Goal: Complete application form: Complete application form

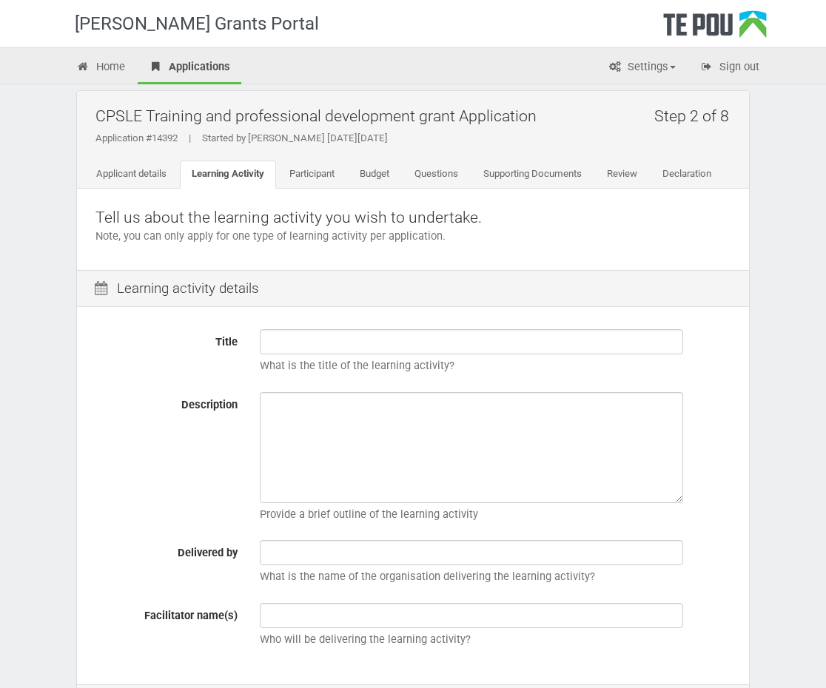
scroll to position [4, 0]
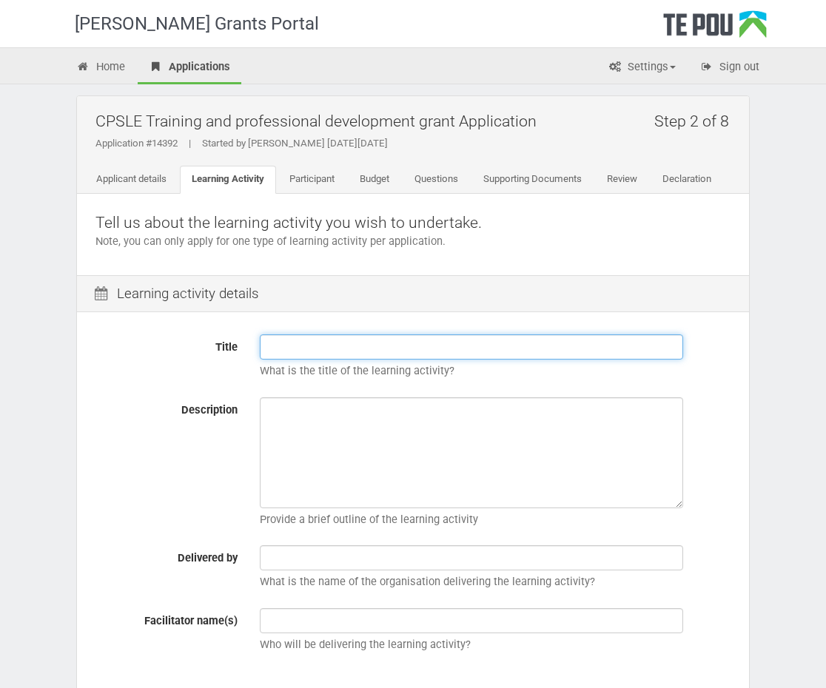
click at [284, 349] on input "Title" at bounding box center [471, 347] width 423 height 25
paste input "peer training programme"
click at [326, 346] on input "[PERSON_NAME] training programme" at bounding box center [471, 347] width 423 height 25
click at [334, 346] on input "Kia Mataara peer training programme" at bounding box center [471, 347] width 423 height 25
click at [445, 352] on input "Kia Mataara peer training programme" at bounding box center [471, 347] width 423 height 25
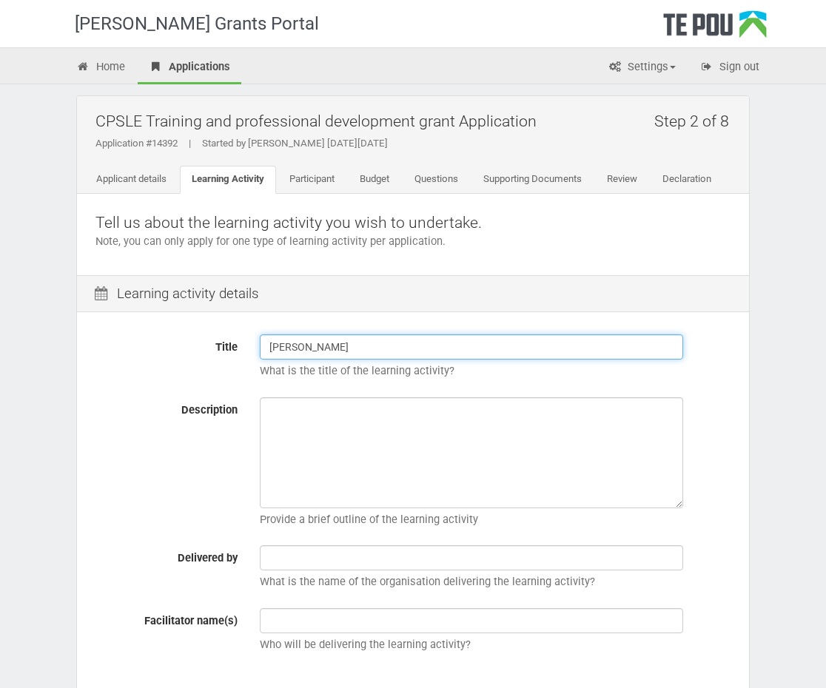
type input "[PERSON_NAME]"
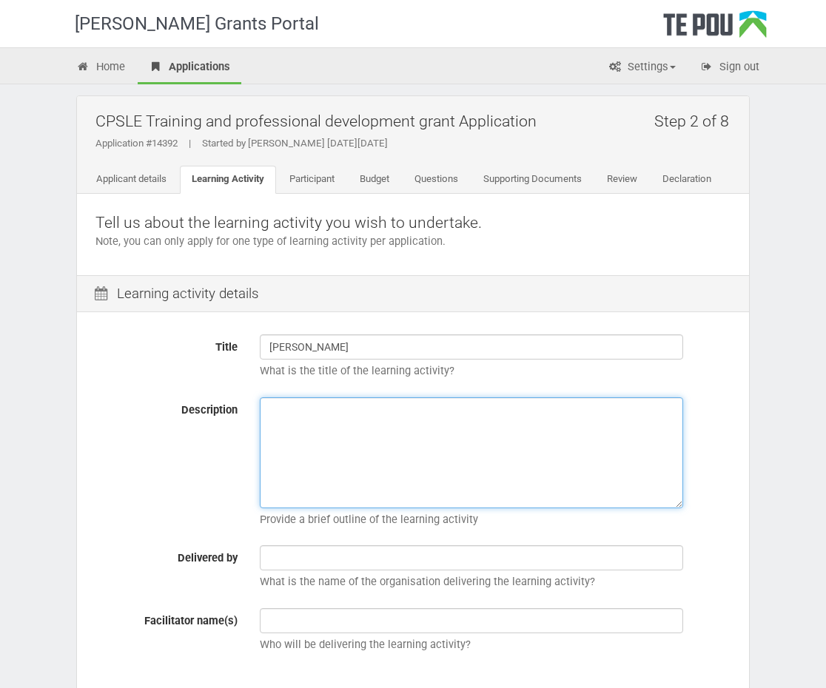
click at [281, 415] on textarea "Description" at bounding box center [471, 453] width 423 height 111
paste textarea "Originally developed by Pathways, Kia Mataara peer training is a unique program…"
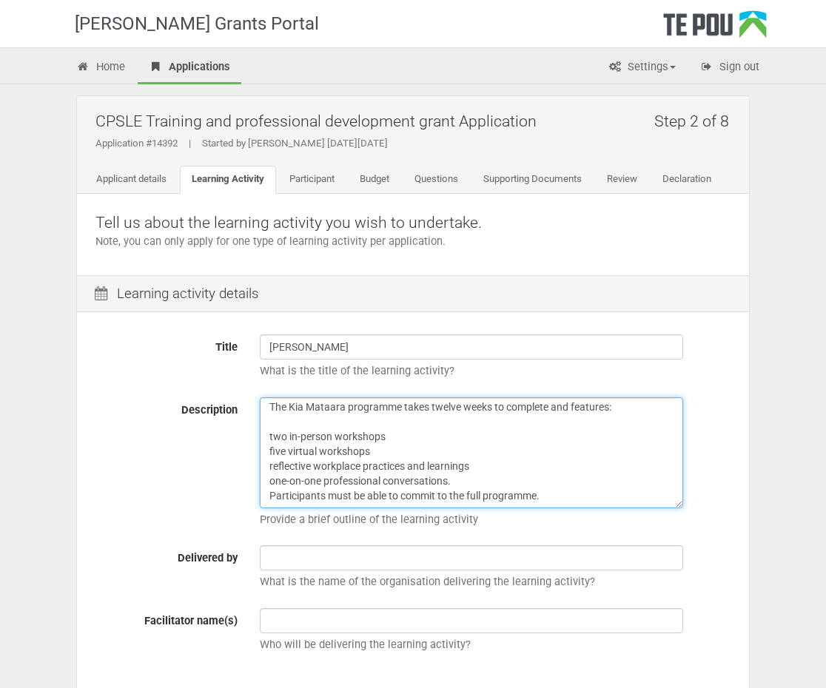
scroll to position [76, 0]
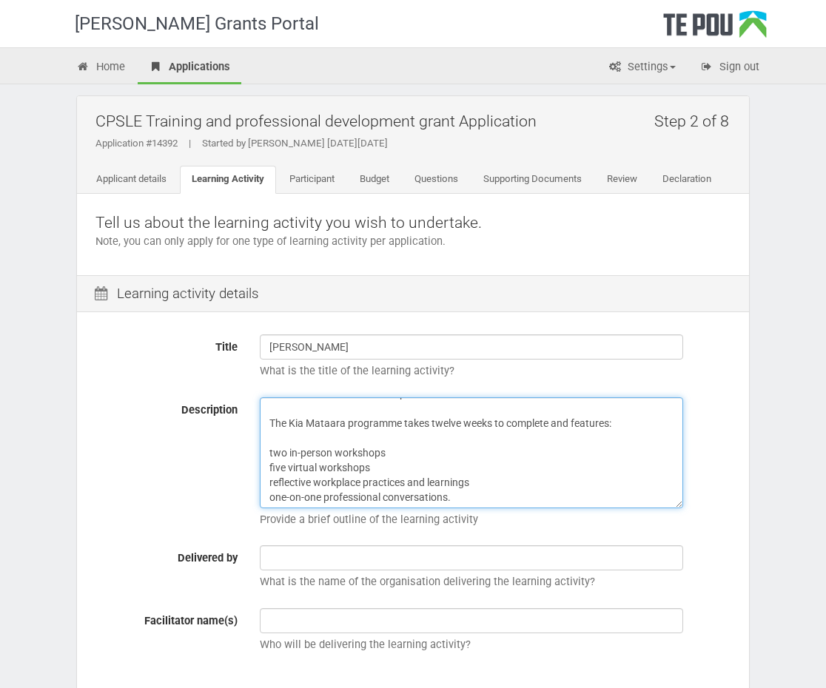
click at [270, 448] on textarea "Originally developed by Pathways, Kia Mataara peer training is a unique program…" at bounding box center [471, 453] width 423 height 111
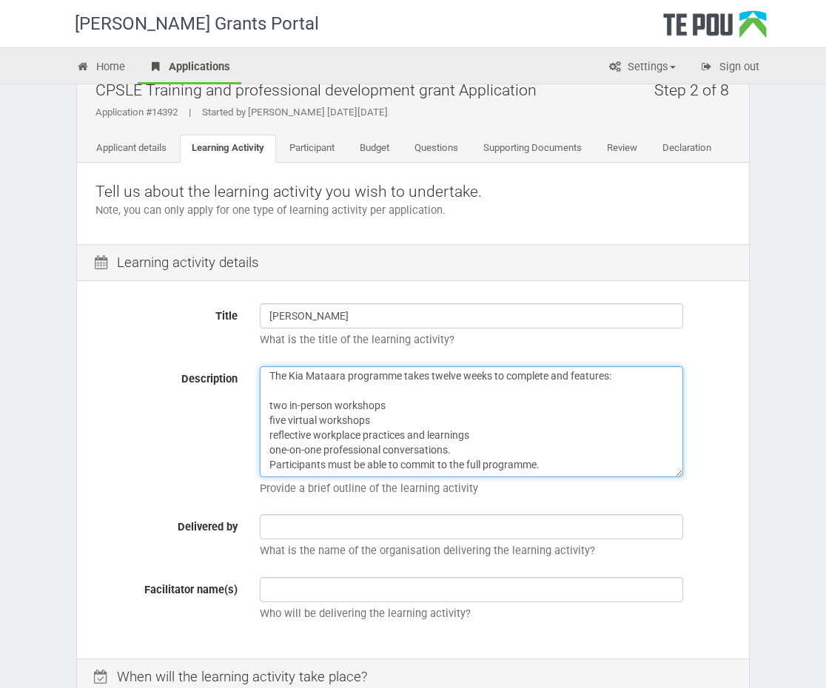
scroll to position [36, 0]
click at [269, 465] on textarea "Originally developed by Pathways, Kia Mataara peer training is a unique program…" at bounding box center [471, 421] width 423 height 111
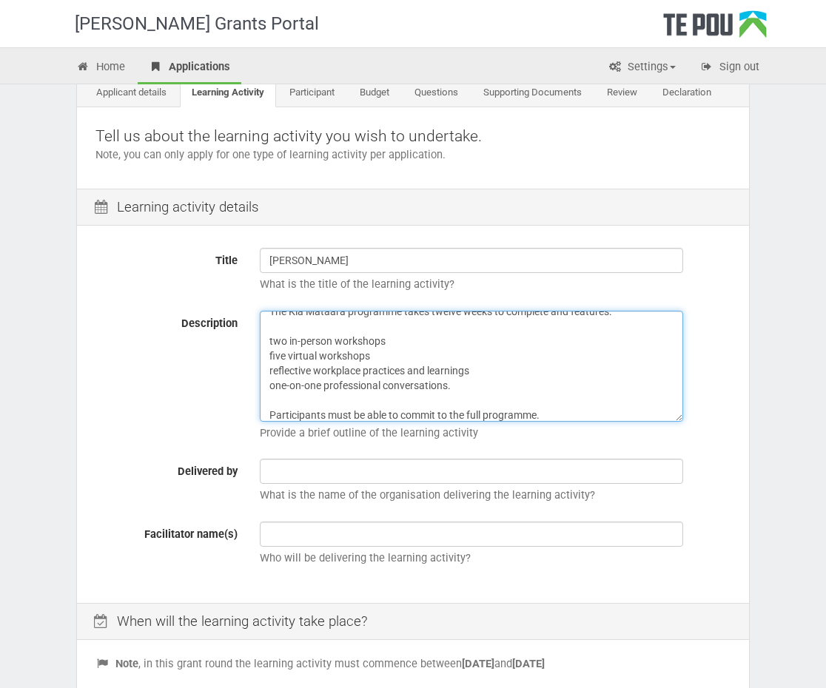
scroll to position [93, 0]
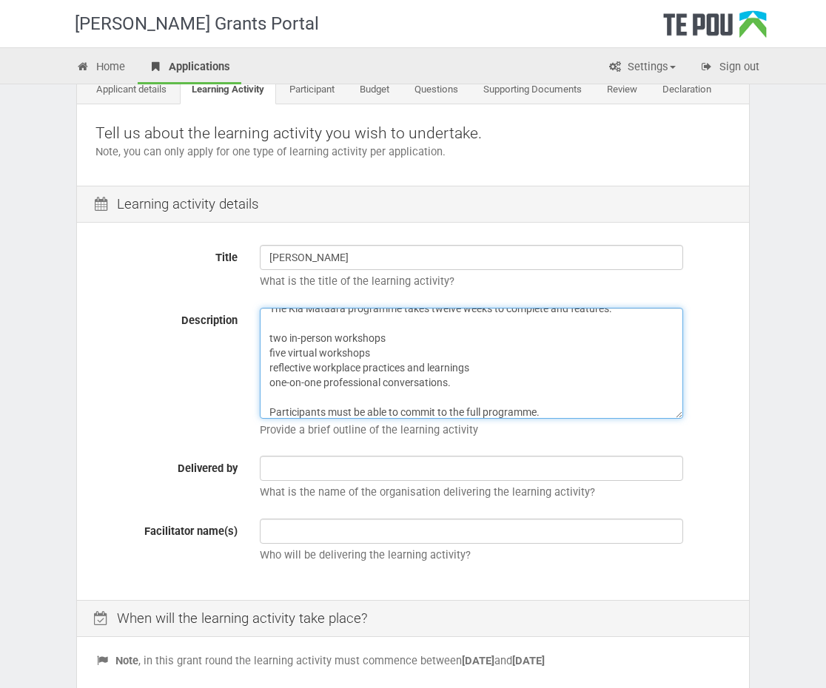
type textarea "Originally developed by Pathways, Kia Mataara peer training is a unique program…"
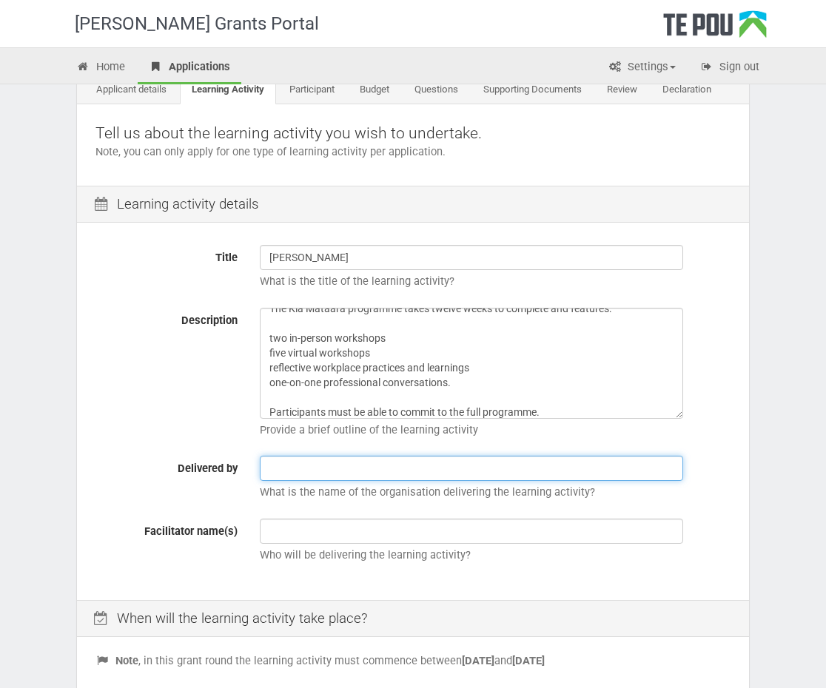
click at [281, 462] on input "text" at bounding box center [471, 468] width 423 height 25
type input "[PERSON_NAME]"
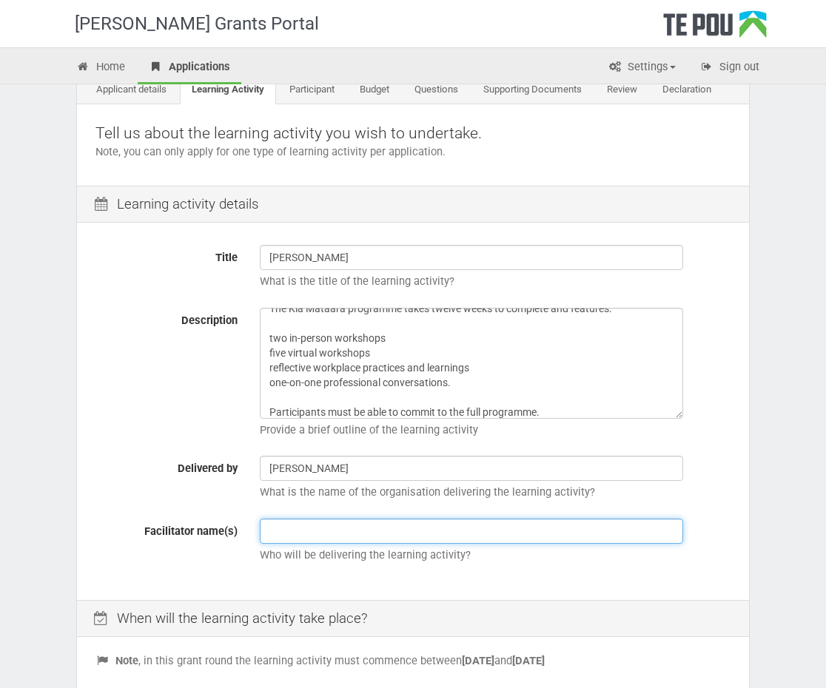
click at [278, 535] on input "text" at bounding box center [471, 531] width 423 height 25
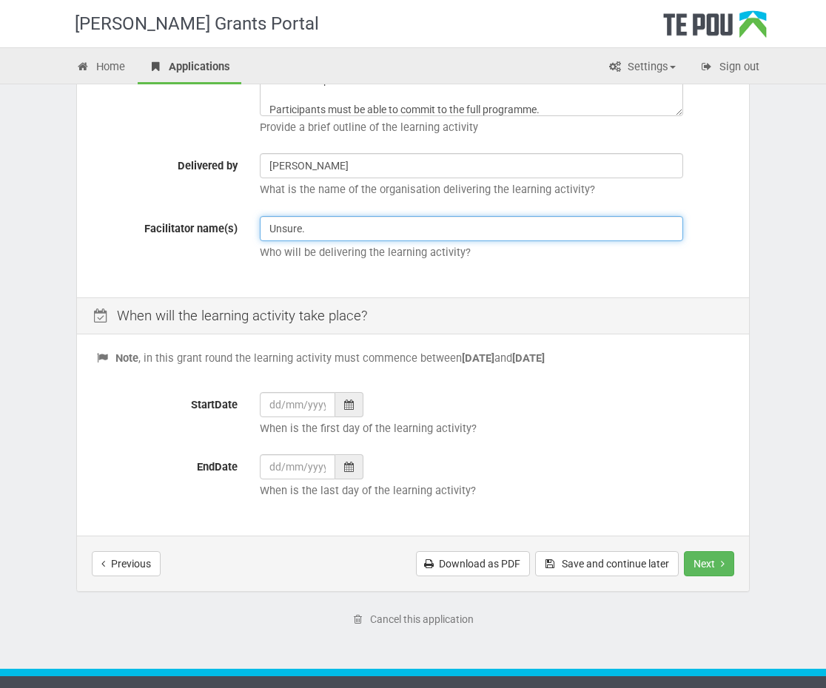
scroll to position [398, 0]
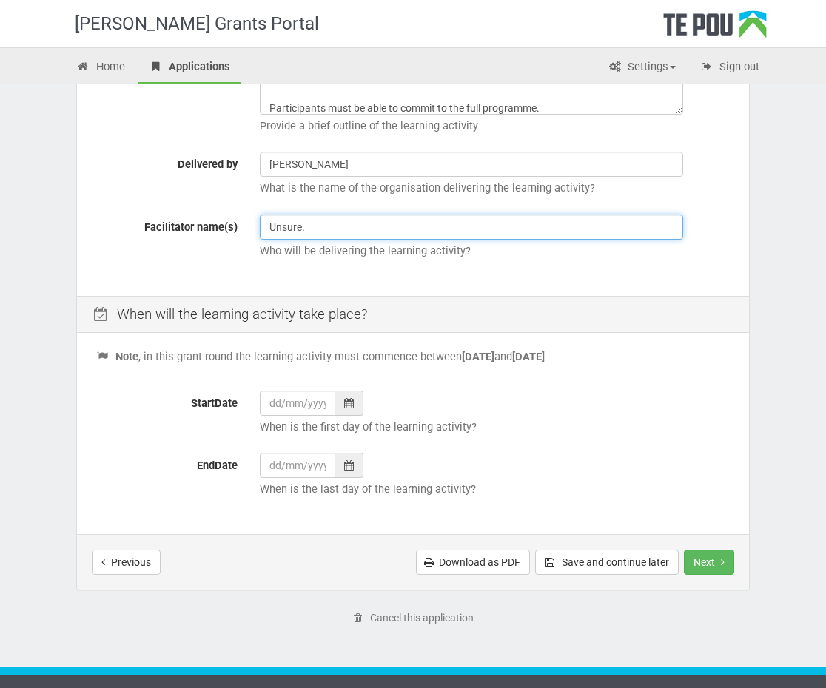
type input "Unsure."
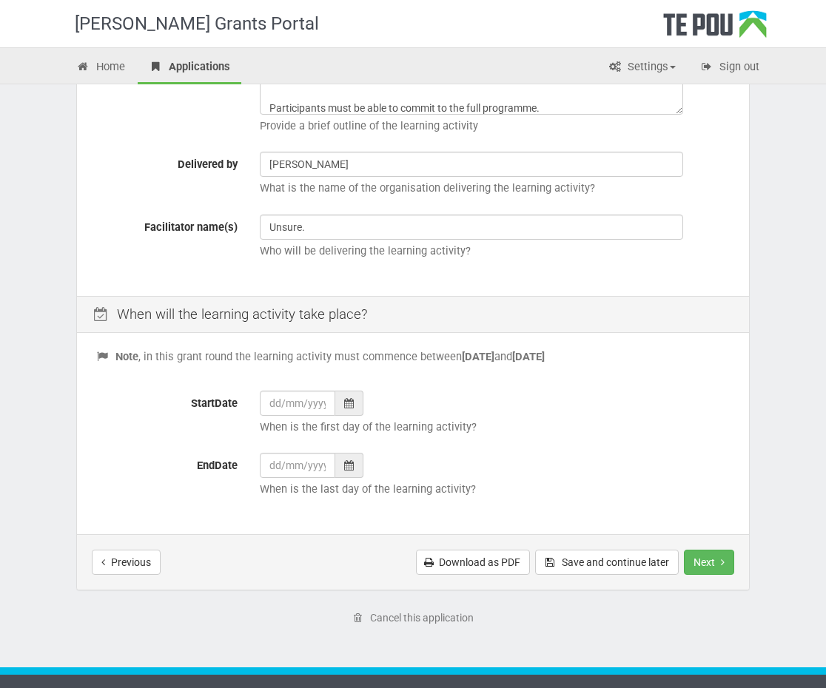
click at [350, 405] on icon at bounding box center [349, 403] width 10 height 10
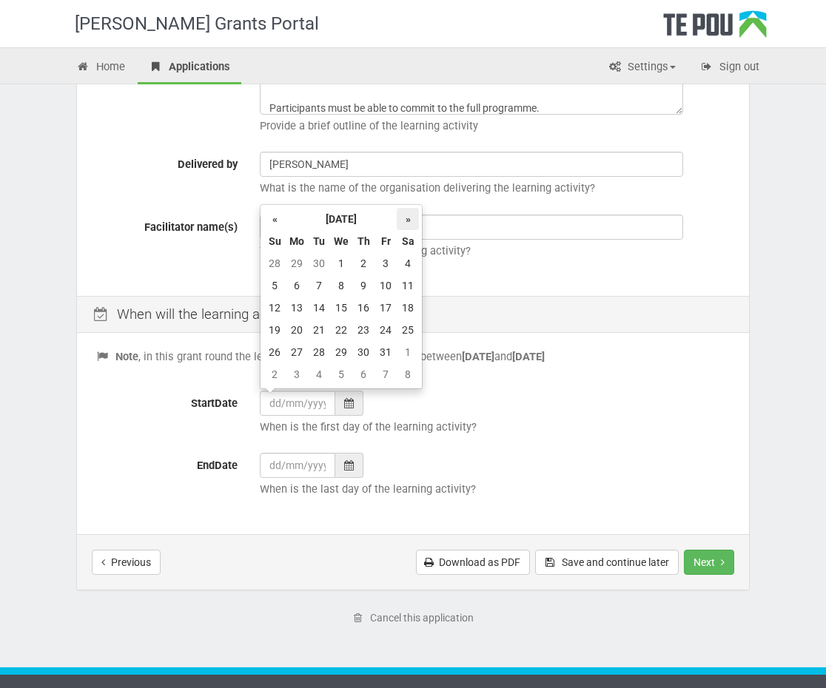
click at [404, 225] on th "»" at bounding box center [408, 219] width 22 height 22
click at [411, 225] on th "»" at bounding box center [408, 219] width 22 height 22
click at [412, 227] on th "»" at bounding box center [408, 219] width 22 height 22
click at [356, 262] on td "1" at bounding box center [363, 263] width 22 height 22
type input "[DATE]"
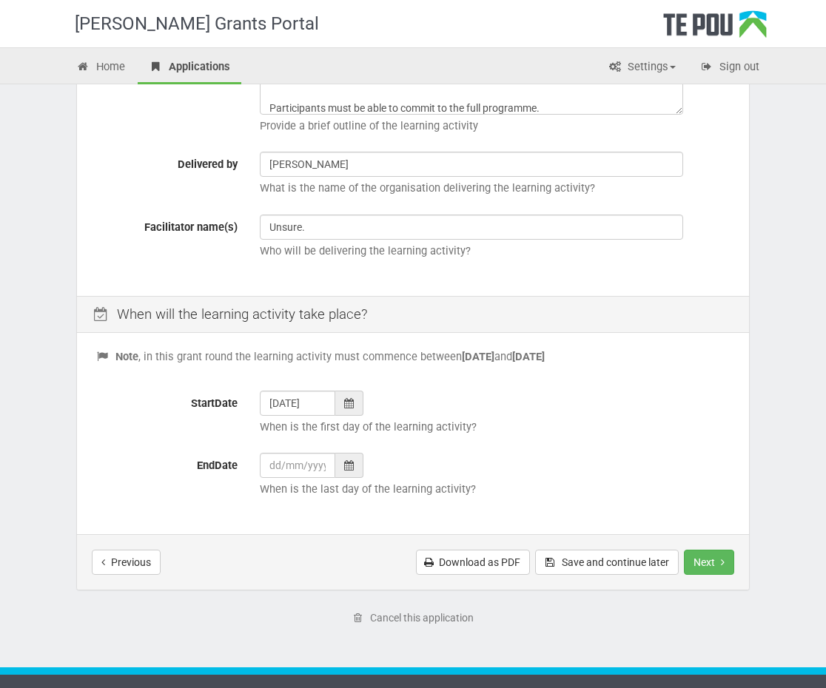
click at [342, 468] on div at bounding box center [349, 465] width 28 height 25
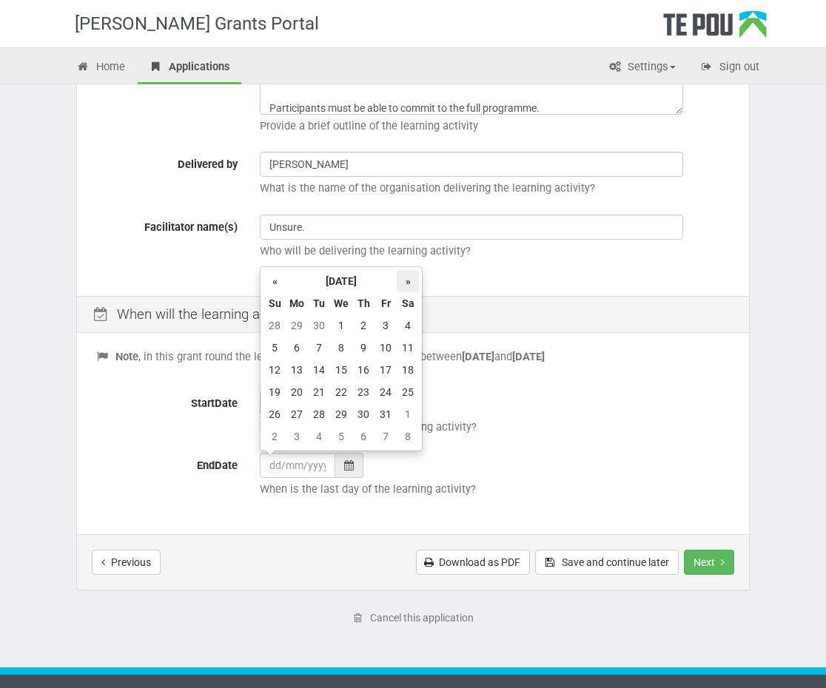
click at [404, 281] on th "»" at bounding box center [408, 281] width 22 height 22
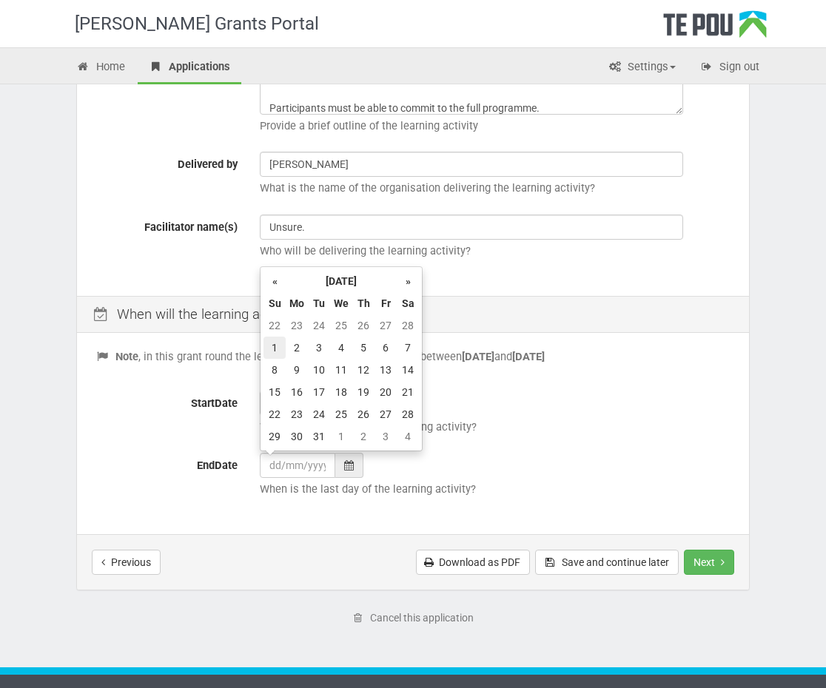
click at [276, 340] on td "1" at bounding box center [275, 348] width 22 height 22
type input "[DATE]"
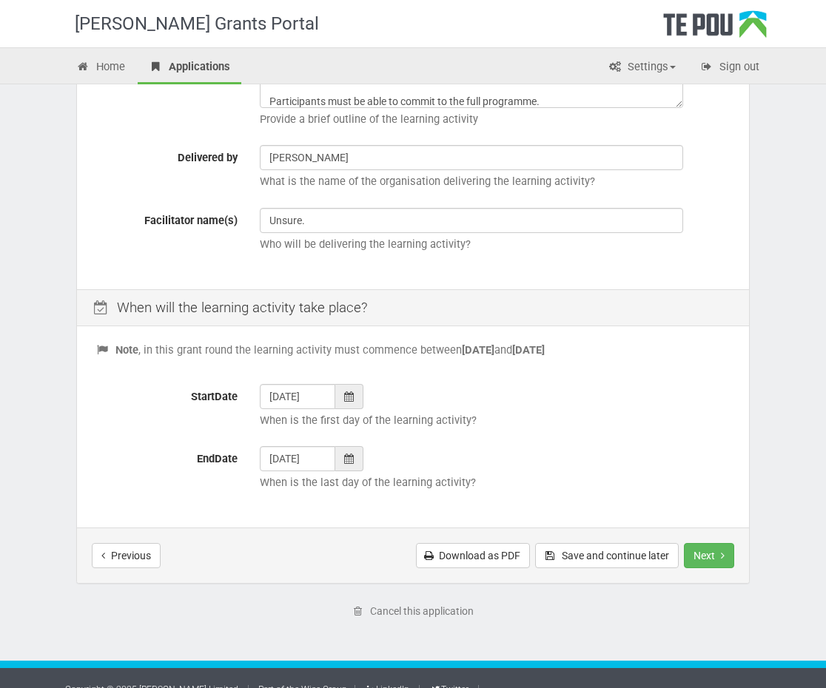
scroll to position [403, 0]
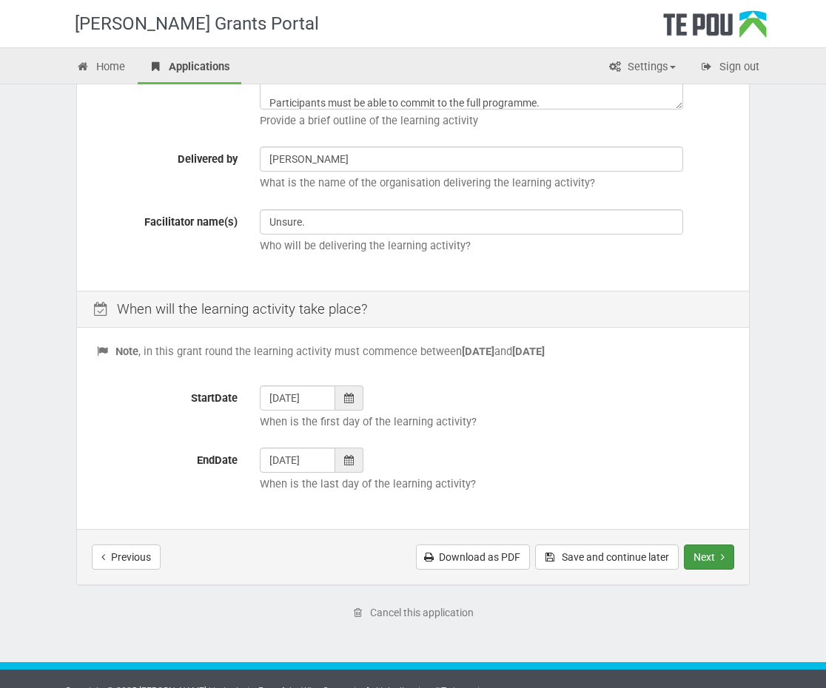
click at [703, 560] on button "Next" at bounding box center [709, 557] width 50 height 25
